Goal: Task Accomplishment & Management: Use online tool/utility

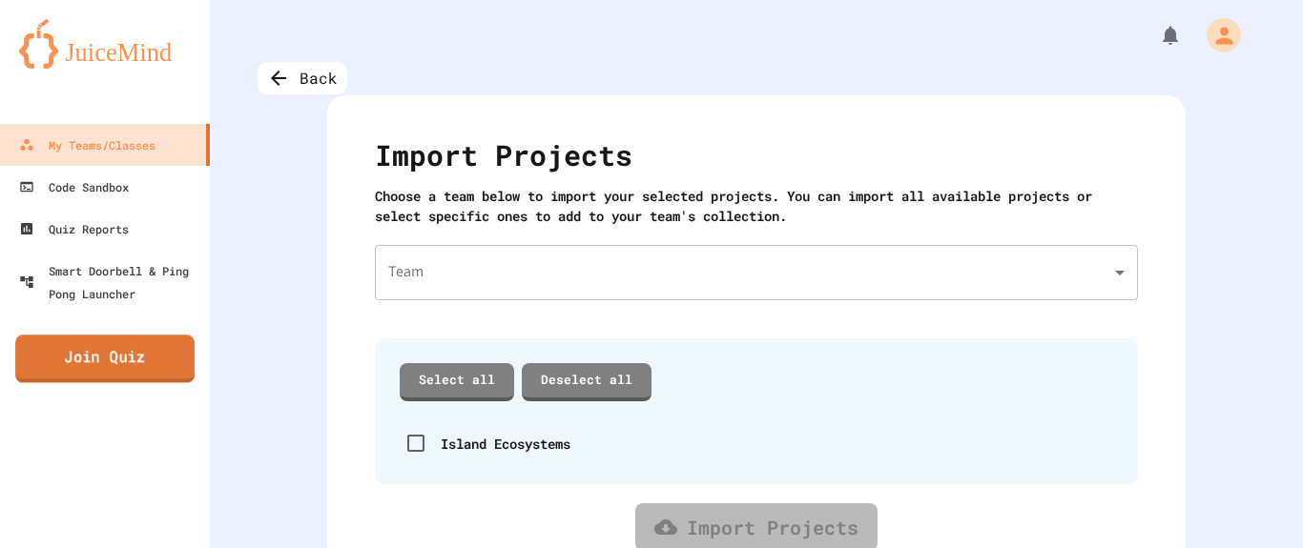
click at [120, 376] on link "Join Quiz" at bounding box center [104, 359] width 179 height 48
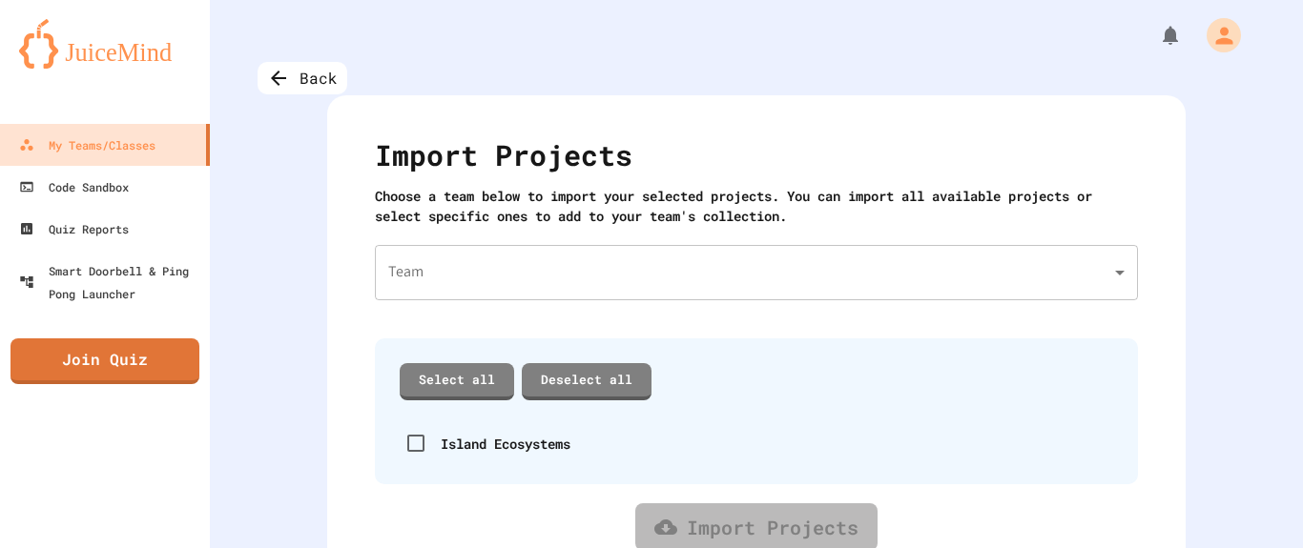
scroll to position [55, 0]
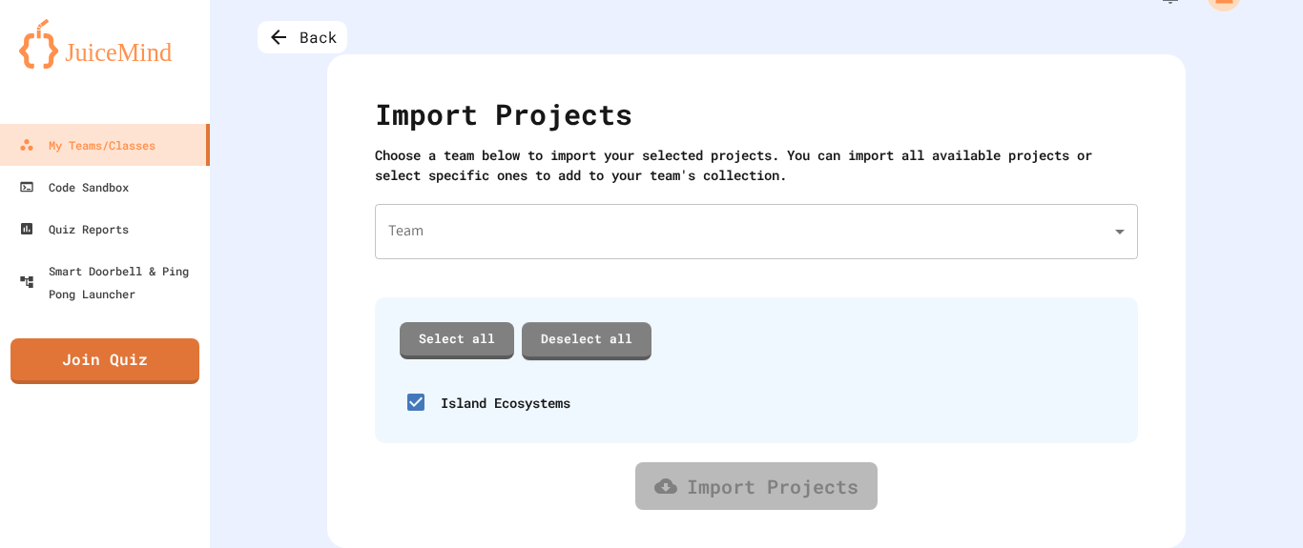
click at [612, 212] on body "We are updating our servers at 7PM EST [DATE]. [PERSON_NAME] should continue to…" at bounding box center [651, 274] width 1303 height 548
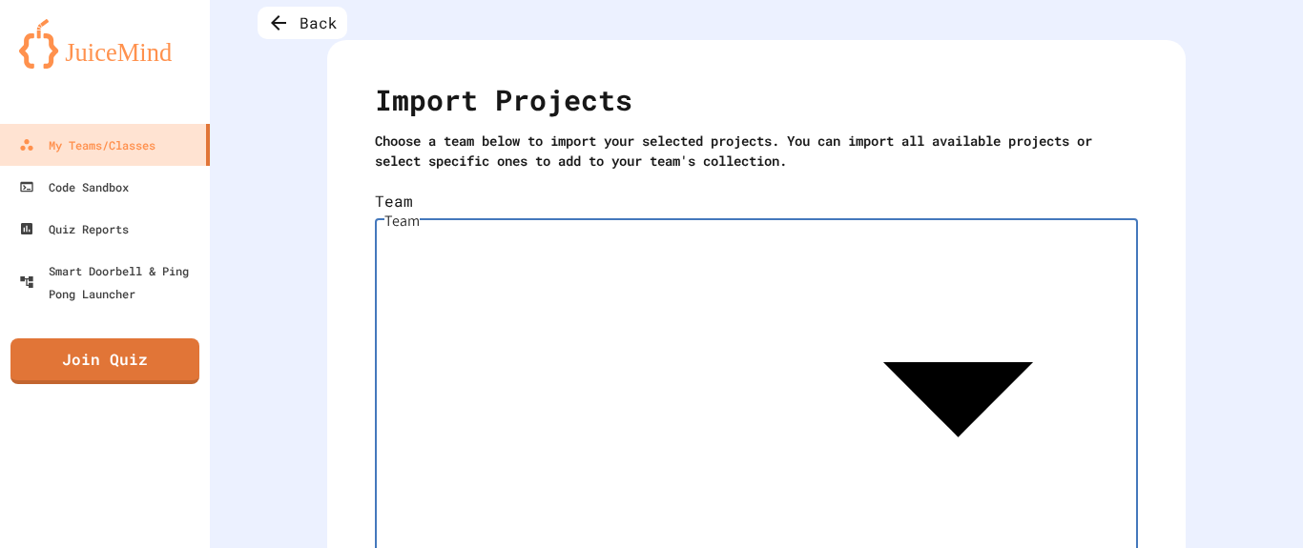
type input "**********"
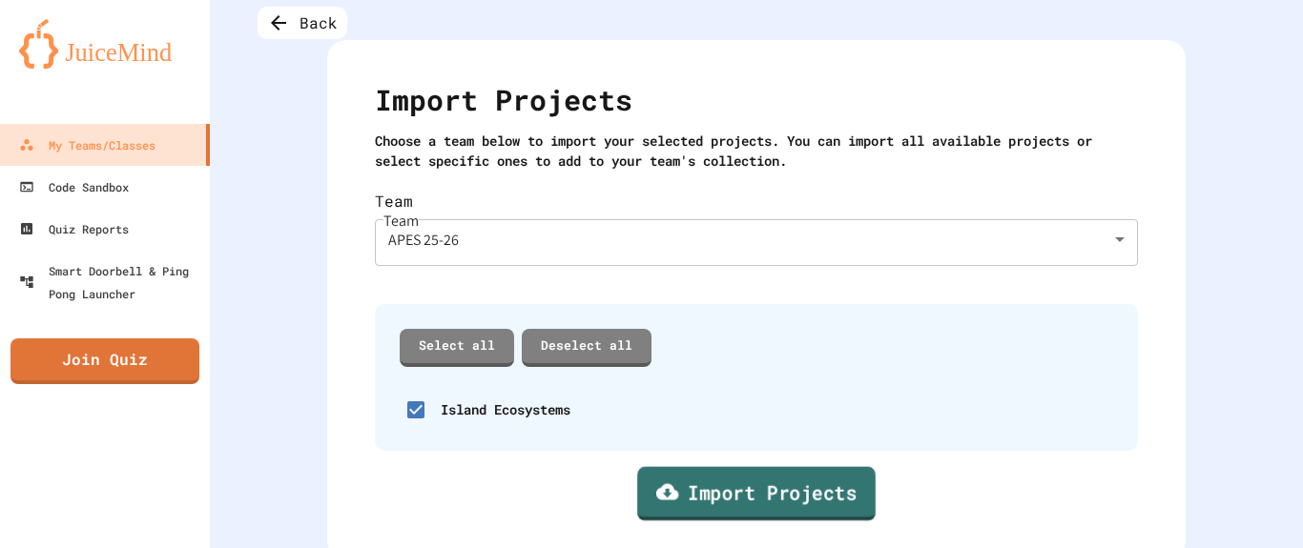
click at [706, 471] on link "Import Projects" at bounding box center [756, 493] width 238 height 54
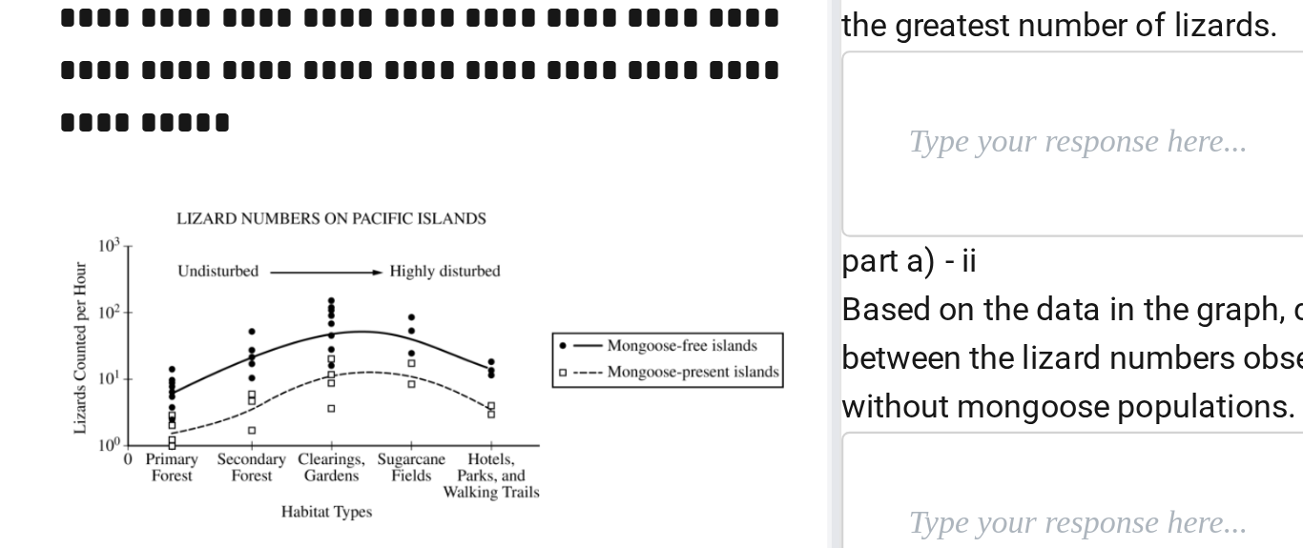
scroll to position [550, 0]
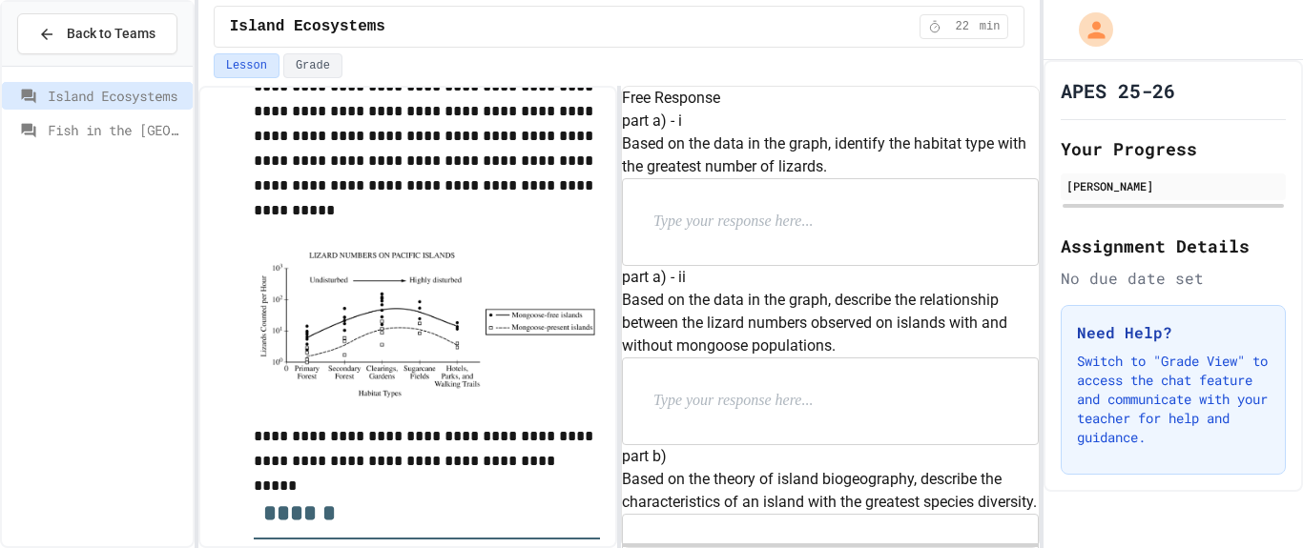
click at [820, 265] on div at bounding box center [830, 222] width 415 height 86
click at [769, 235] on p at bounding box center [777, 222] width 248 height 25
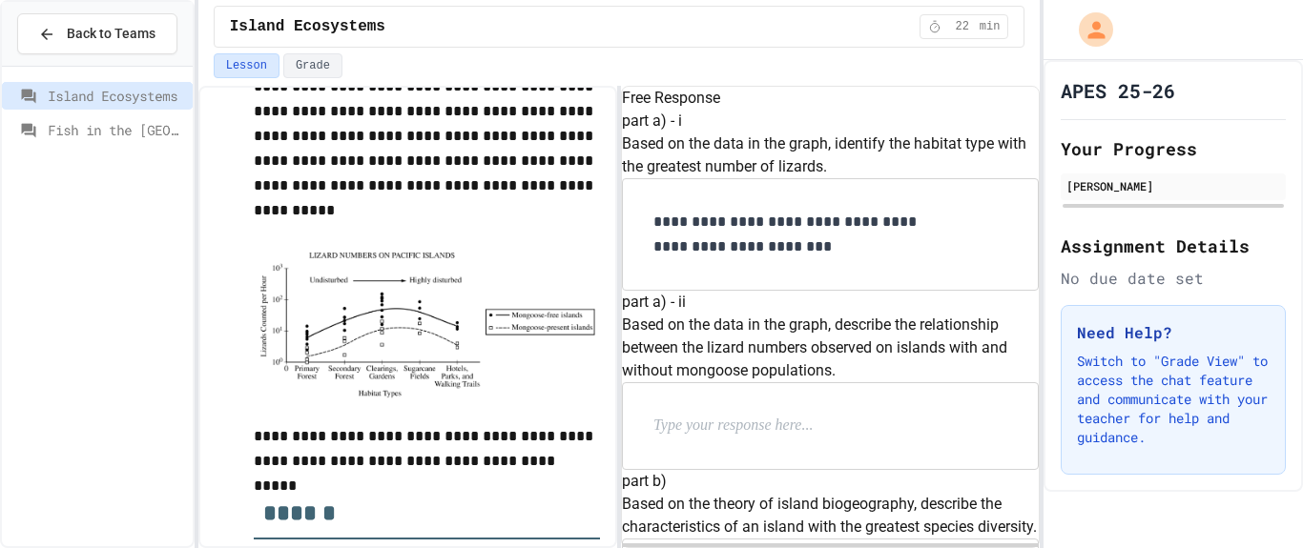
scroll to position [215, 0]
click at [729, 383] on div at bounding box center [830, 426] width 415 height 86
click at [713, 414] on p at bounding box center [777, 426] width 248 height 25
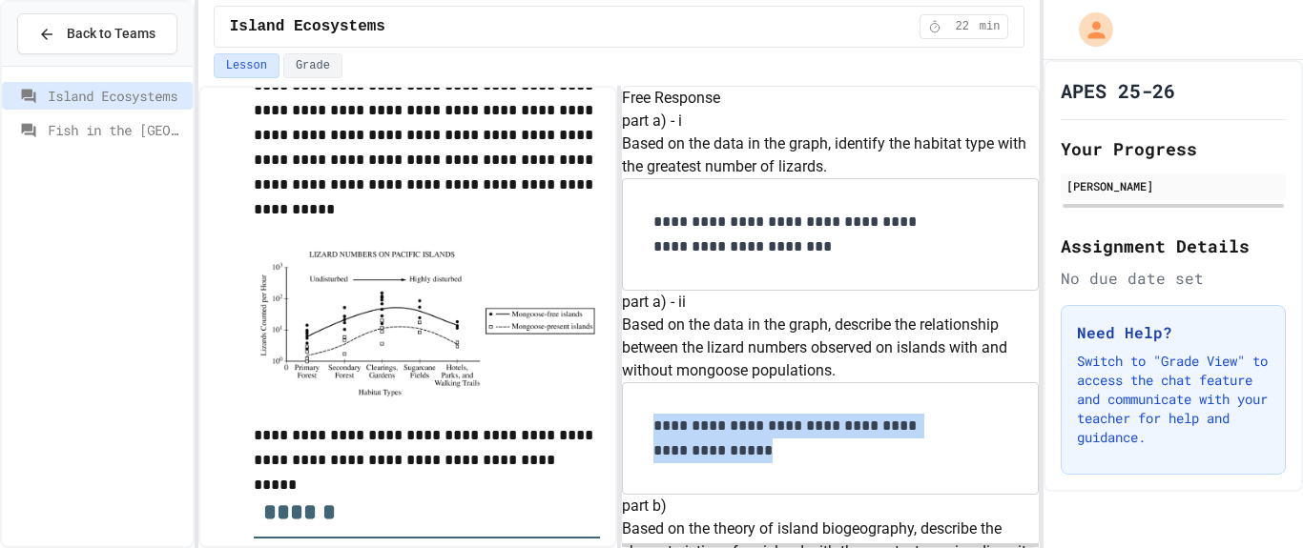
drag, startPoint x: 789, startPoint y: 430, endPoint x: 685, endPoint y: 400, distance: 108.4
click at [685, 414] on p "**********" at bounding box center [791, 439] width 277 height 50
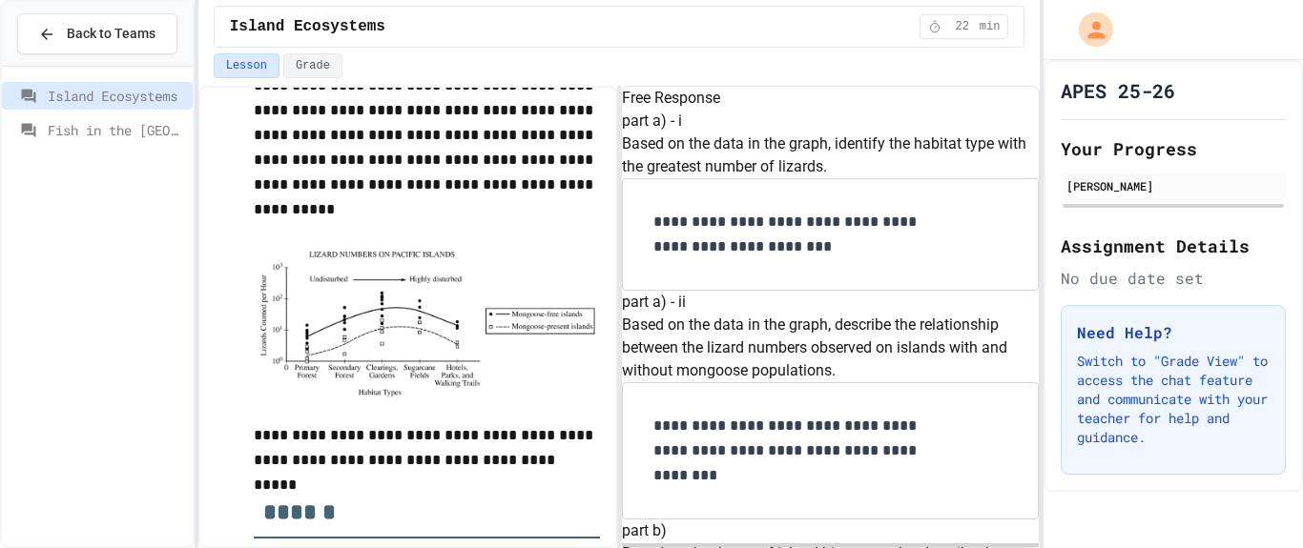
scroll to position [506, 0]
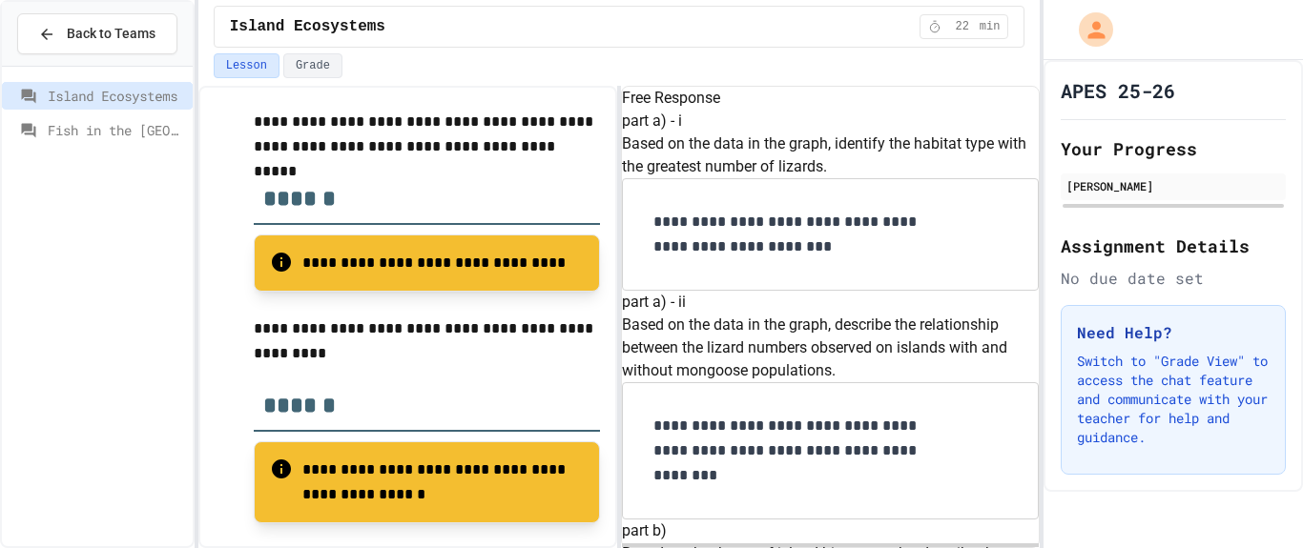
scroll to position [940, 0]
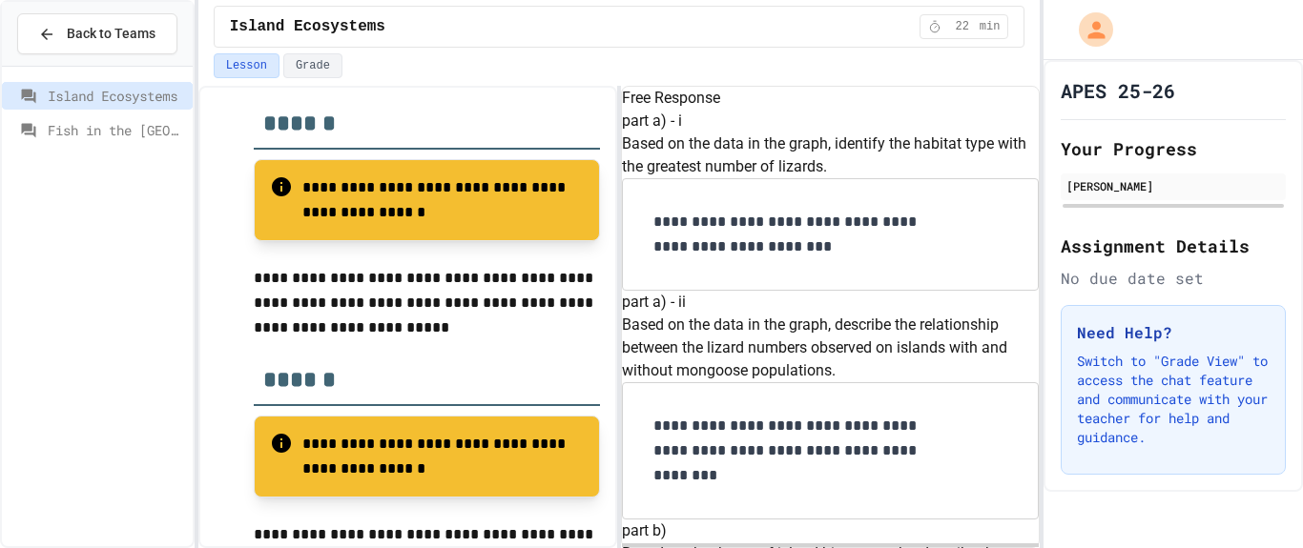
scroll to position [1148, 0]
